Goal: Transaction & Acquisition: Subscribe to service/newsletter

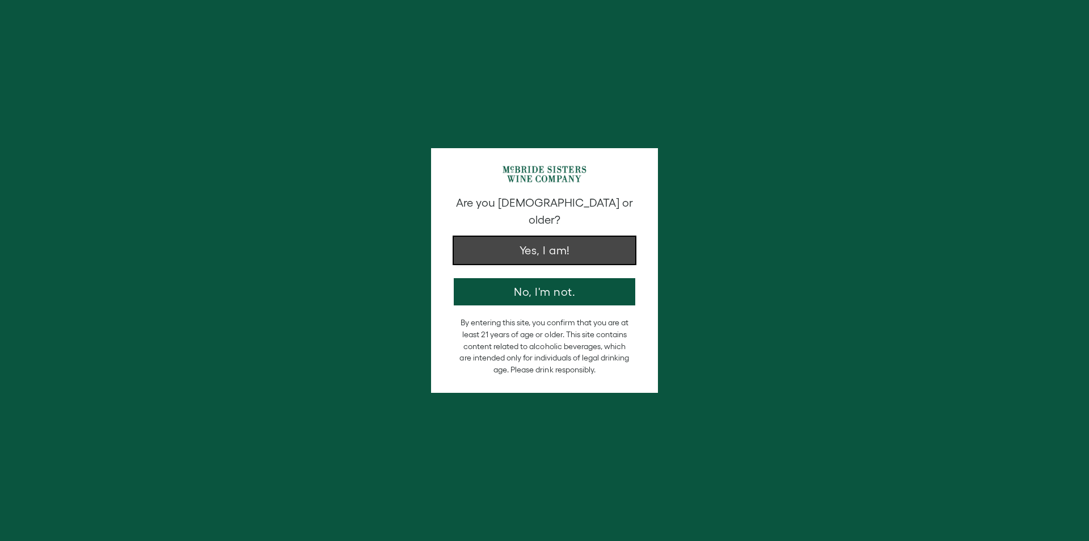
click at [556, 237] on button "Yes, I am!" at bounding box center [545, 250] width 182 height 27
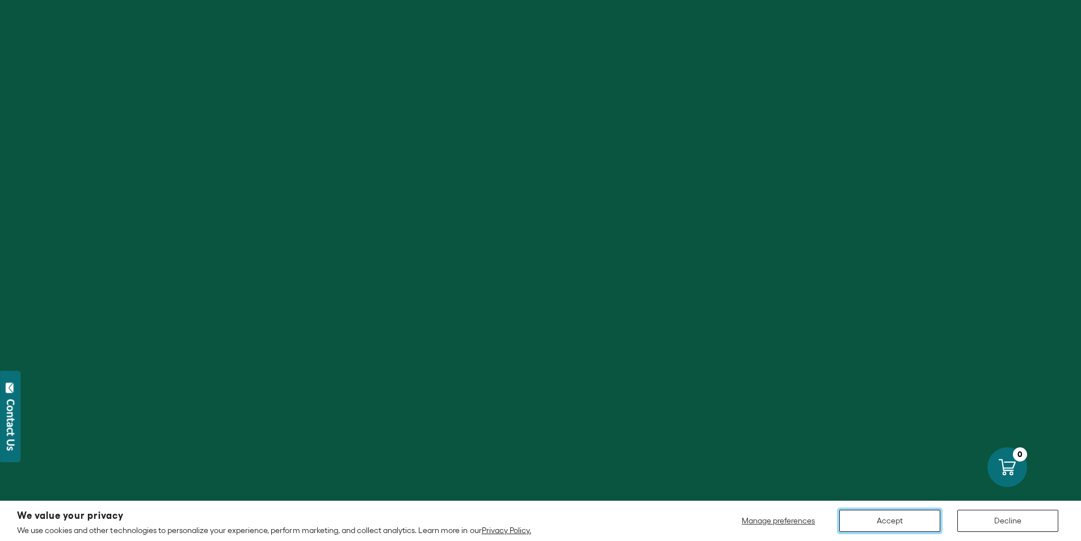
click at [909, 521] on button "Accept" at bounding box center [889, 520] width 101 height 22
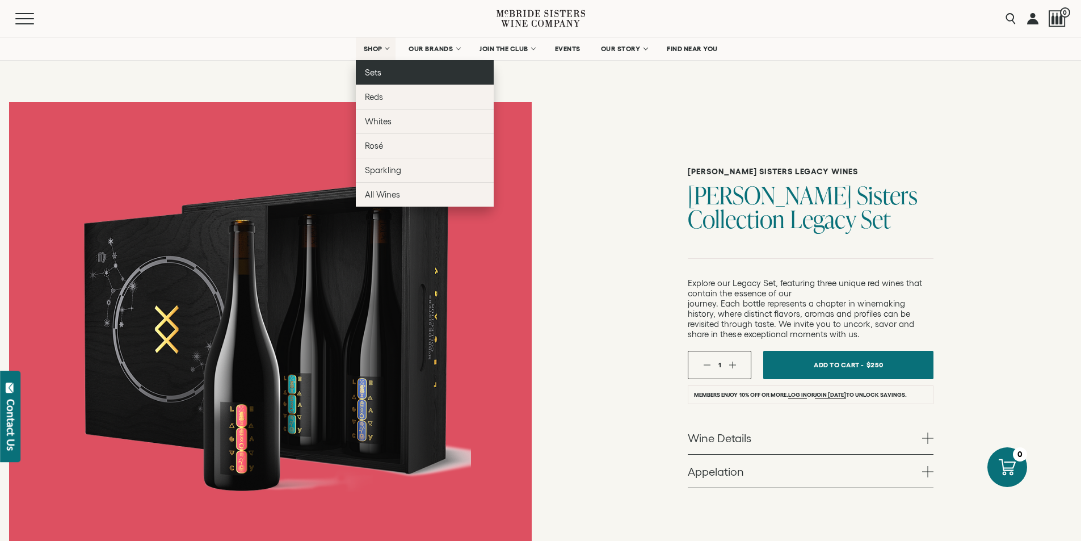
click at [373, 78] on link "Sets" at bounding box center [425, 72] width 138 height 24
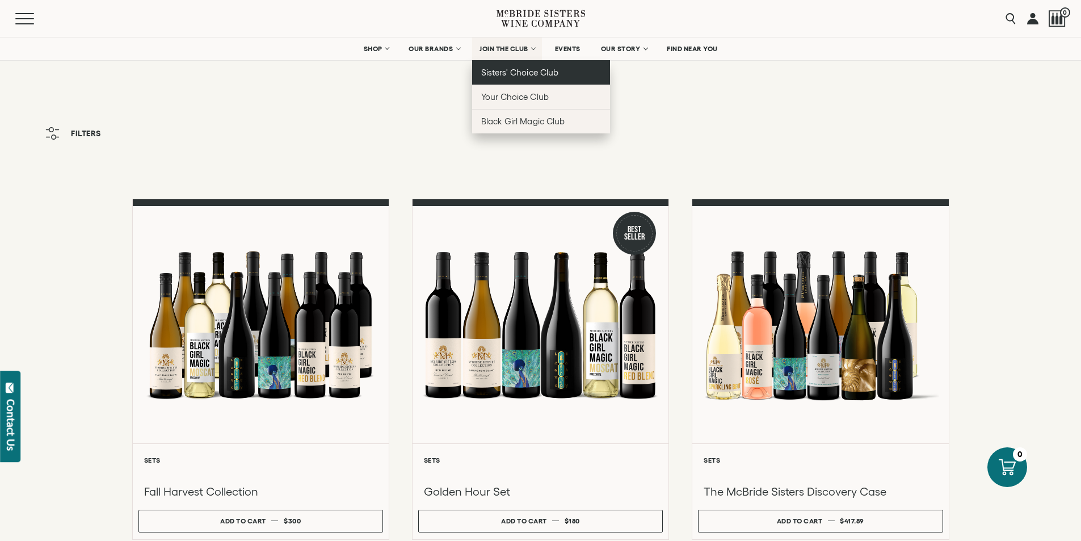
click at [513, 76] on span "Sisters' Choice Club" at bounding box center [519, 73] width 77 height 10
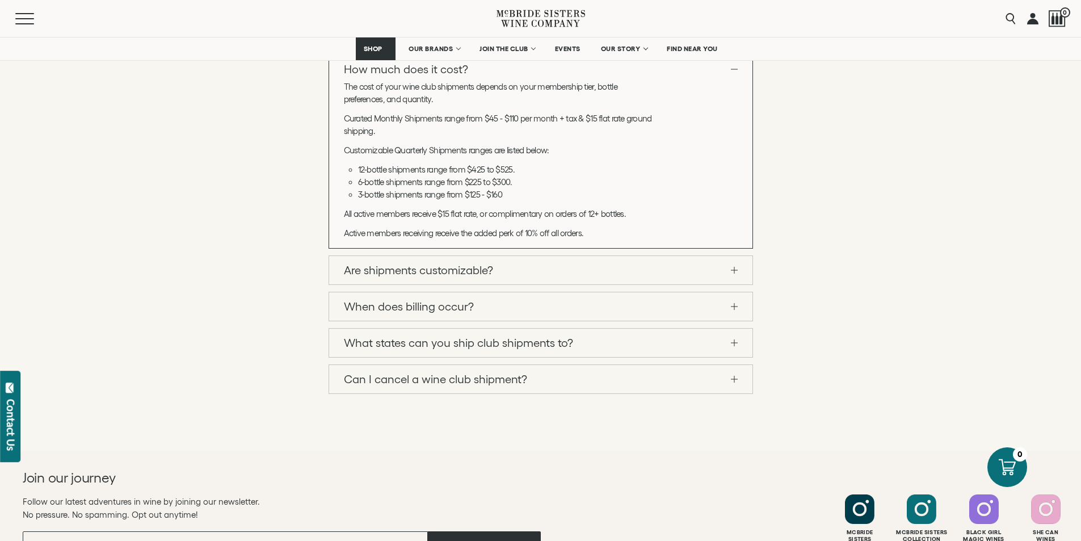
scroll to position [1418, 0]
